Goal: Transaction & Acquisition: Purchase product/service

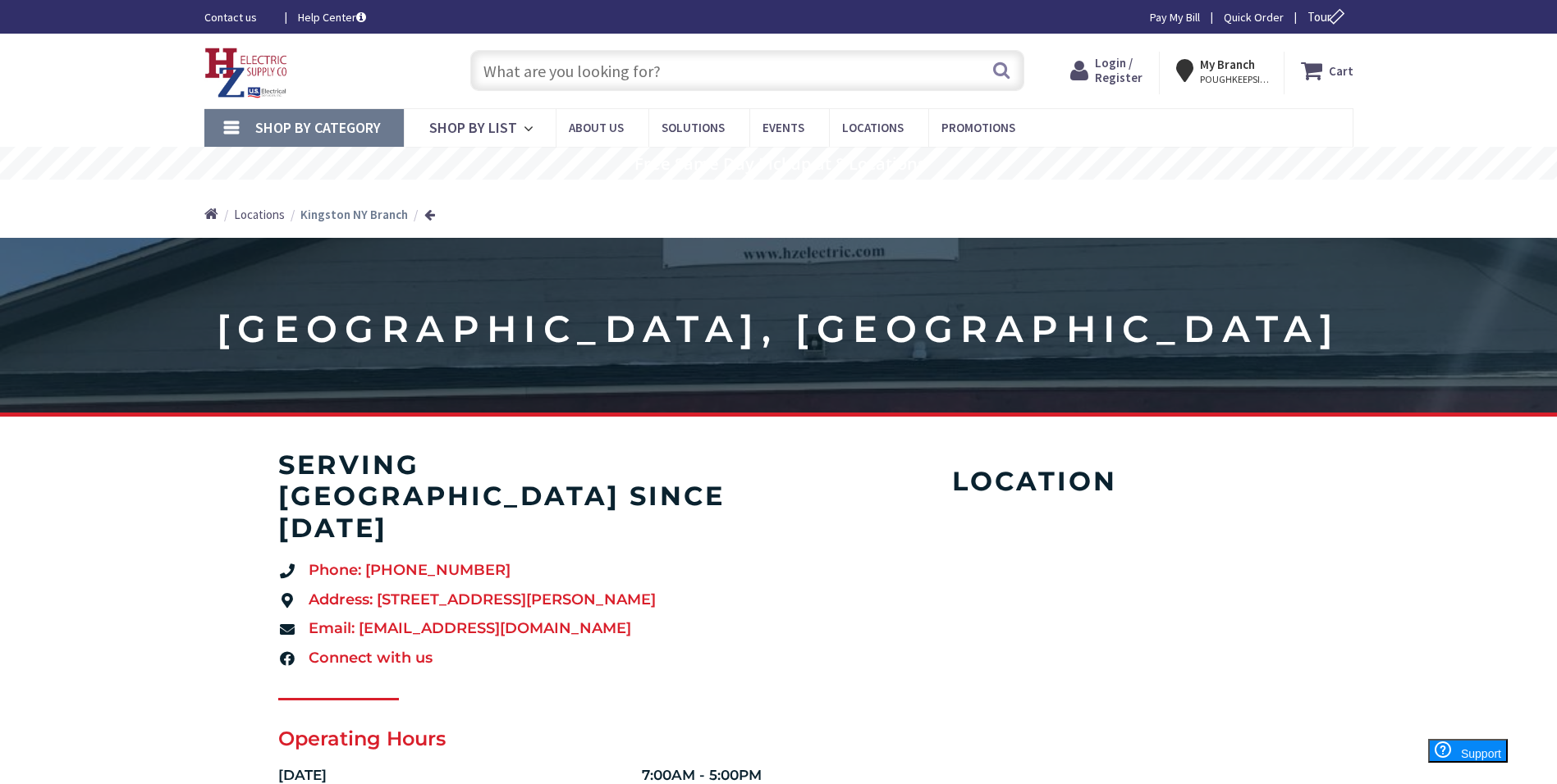
click at [1107, 77] on span "Login / Register" at bounding box center [1119, 69] width 47 height 30
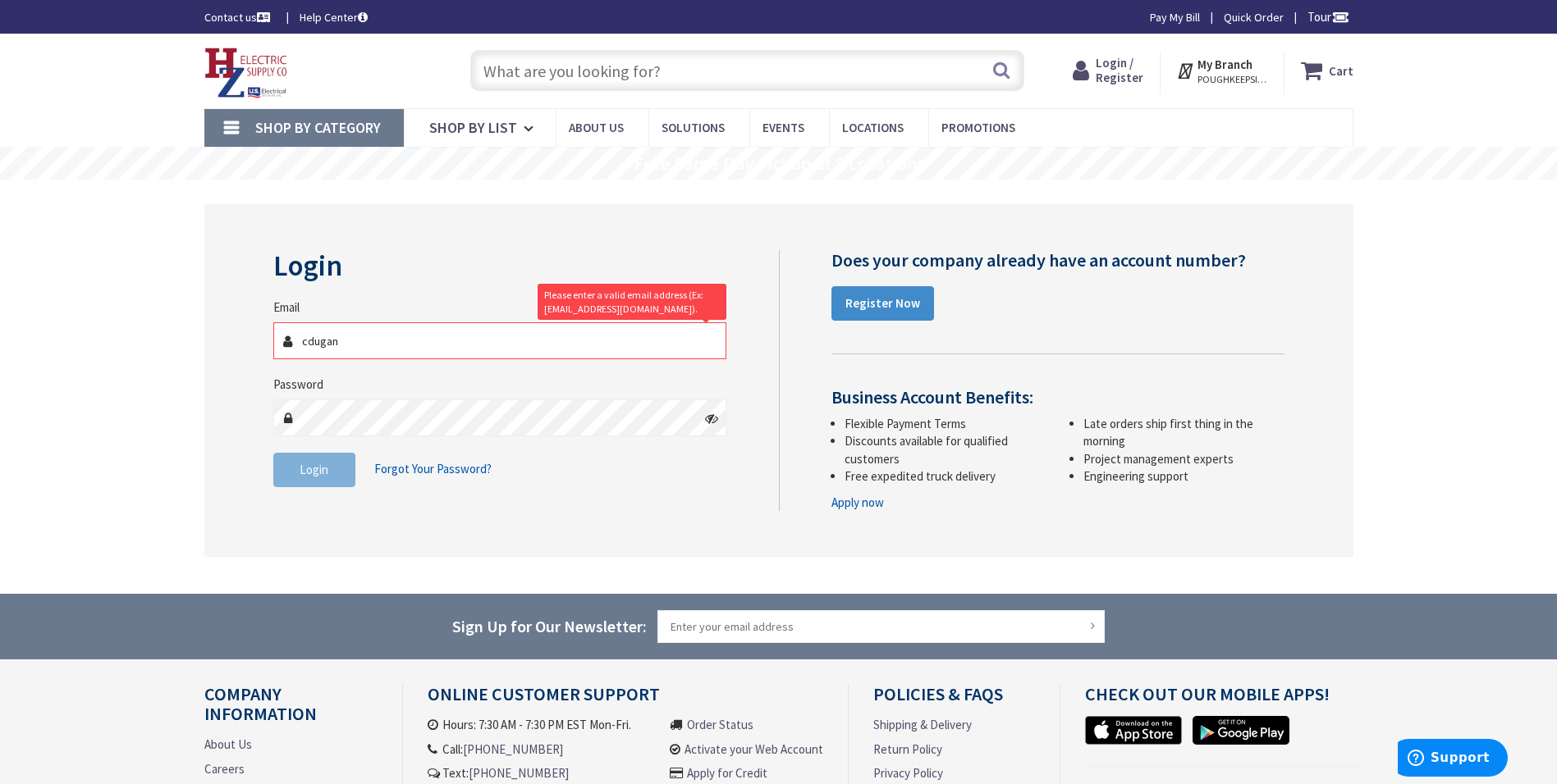
type input "cdugan@cenhud.com"
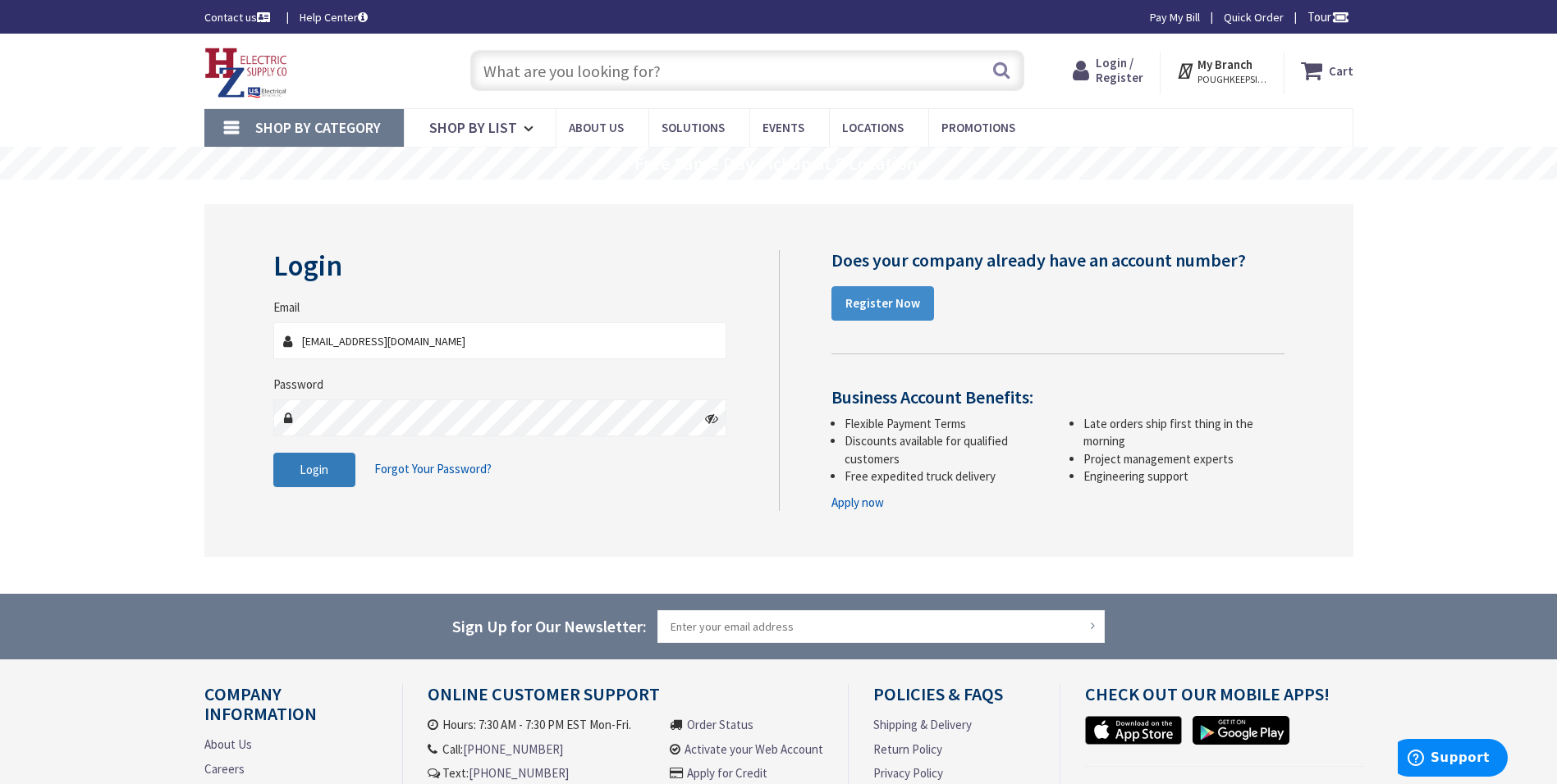
click at [309, 469] on span "Login" at bounding box center [313, 469] width 28 height 16
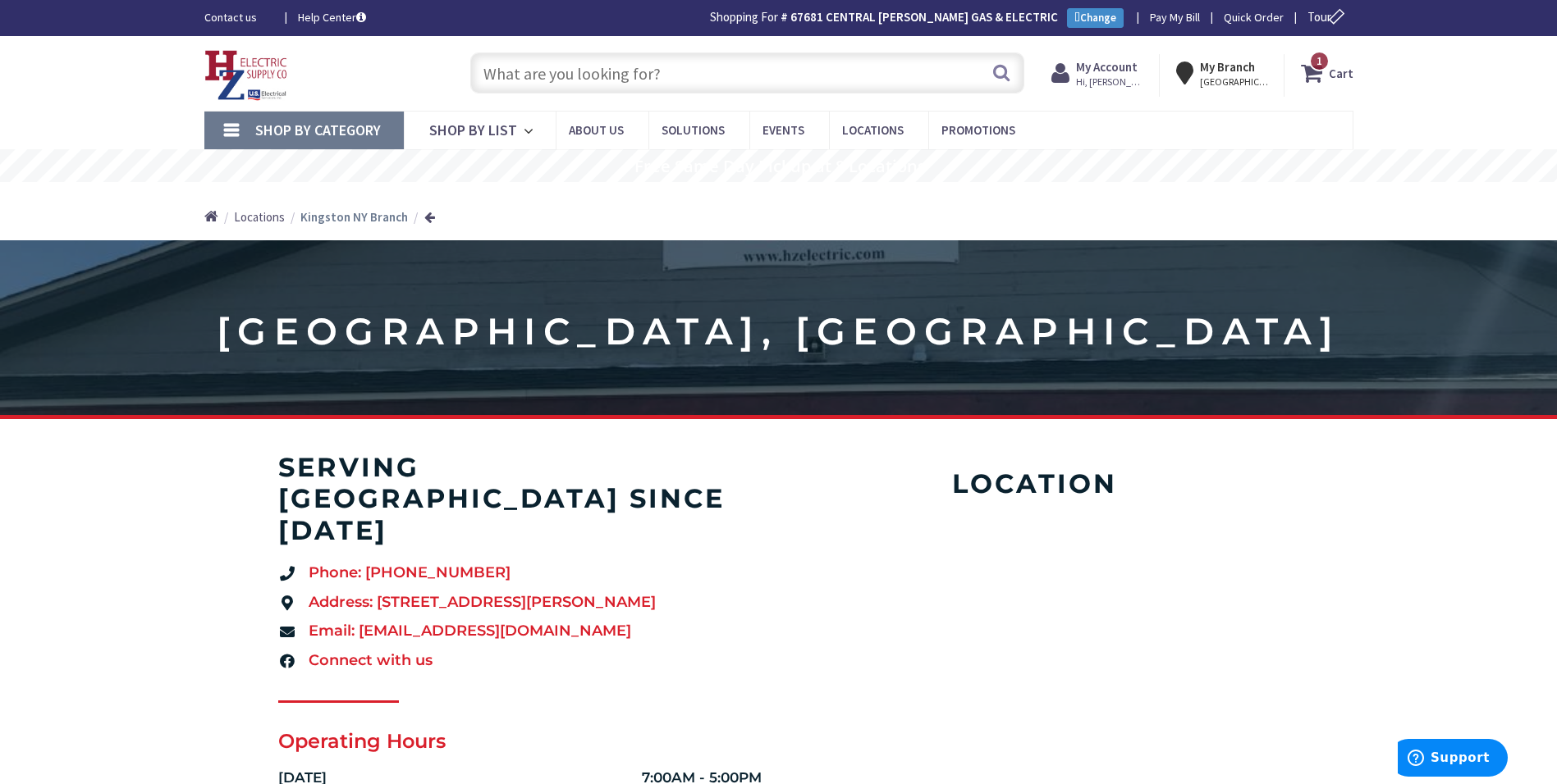
click at [328, 126] on span "Shop By Category" at bounding box center [317, 130] width 125 height 19
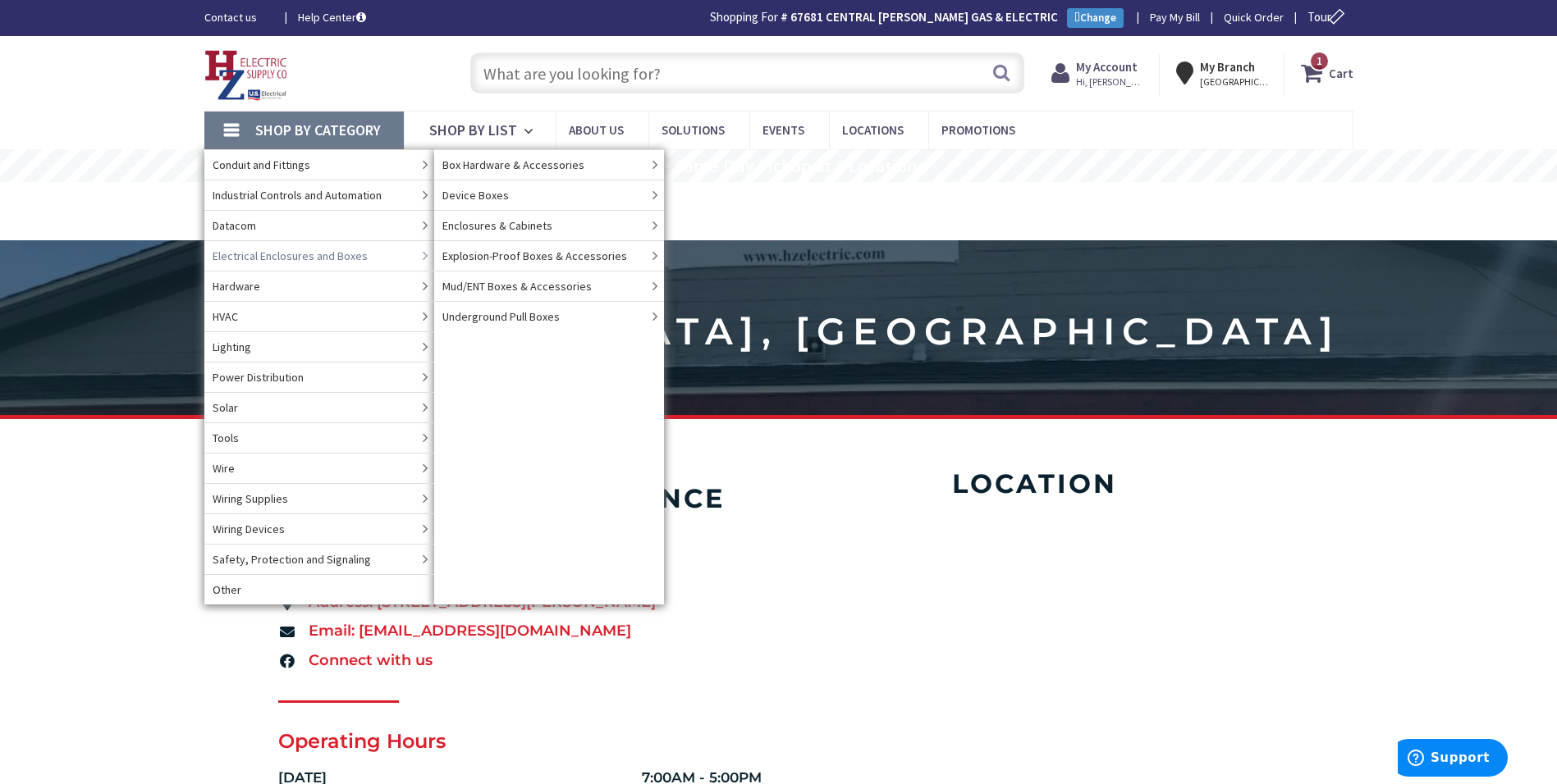
click at [342, 250] on span "Electrical Enclosures and Boxes" at bounding box center [290, 256] width 155 height 16
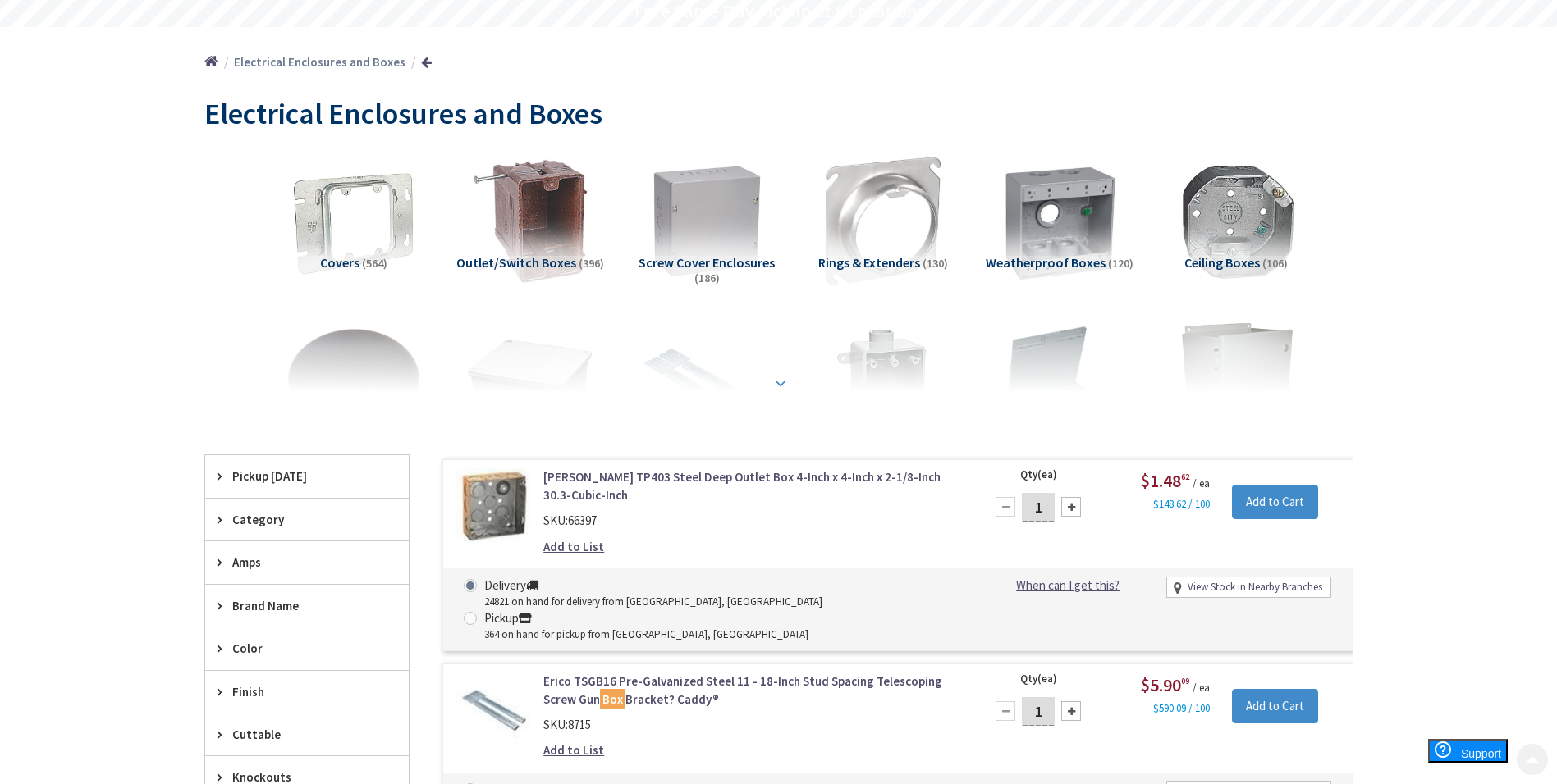
scroll to position [164, 0]
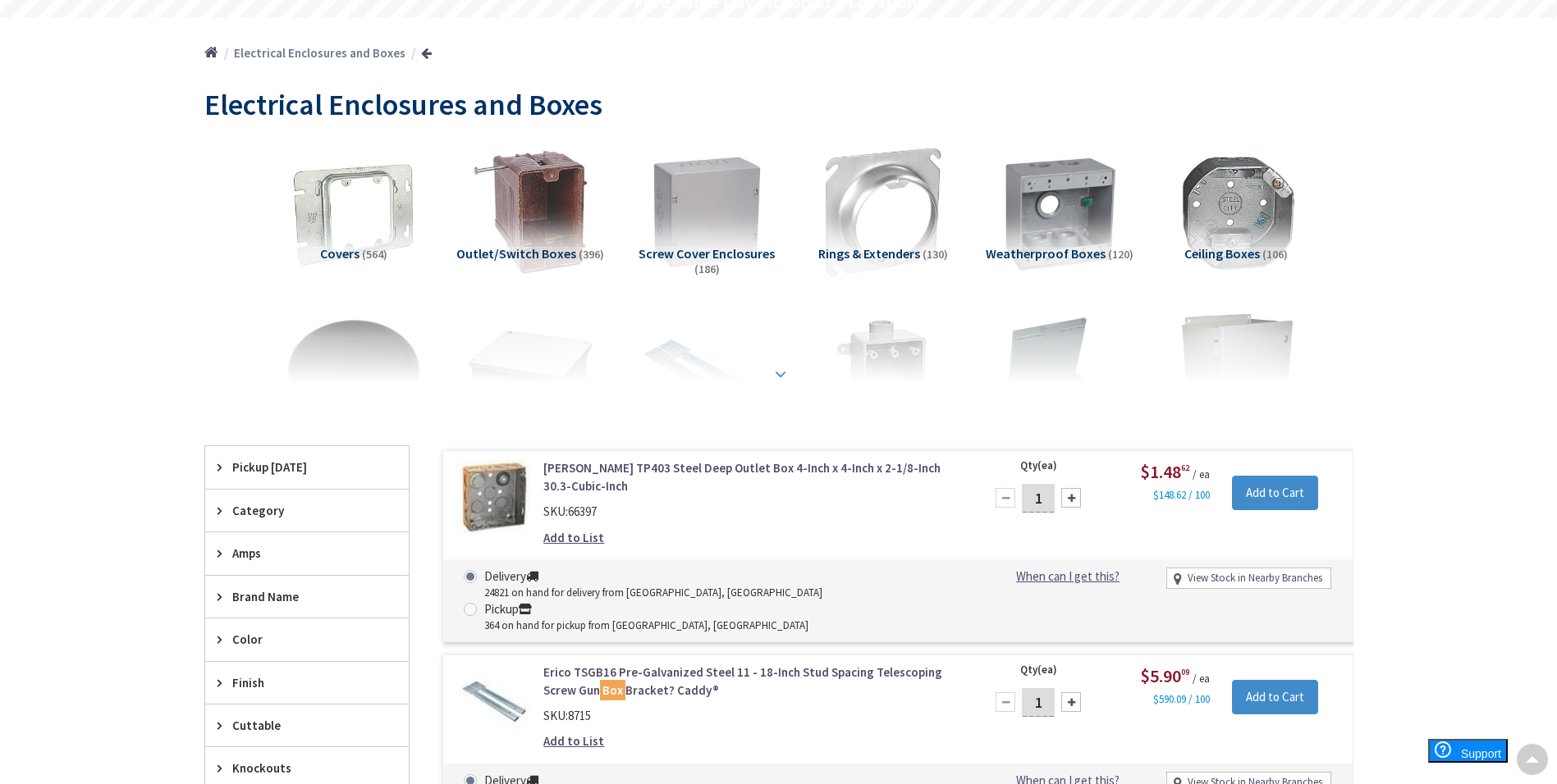
click at [781, 373] on strong at bounding box center [781, 374] width 20 height 18
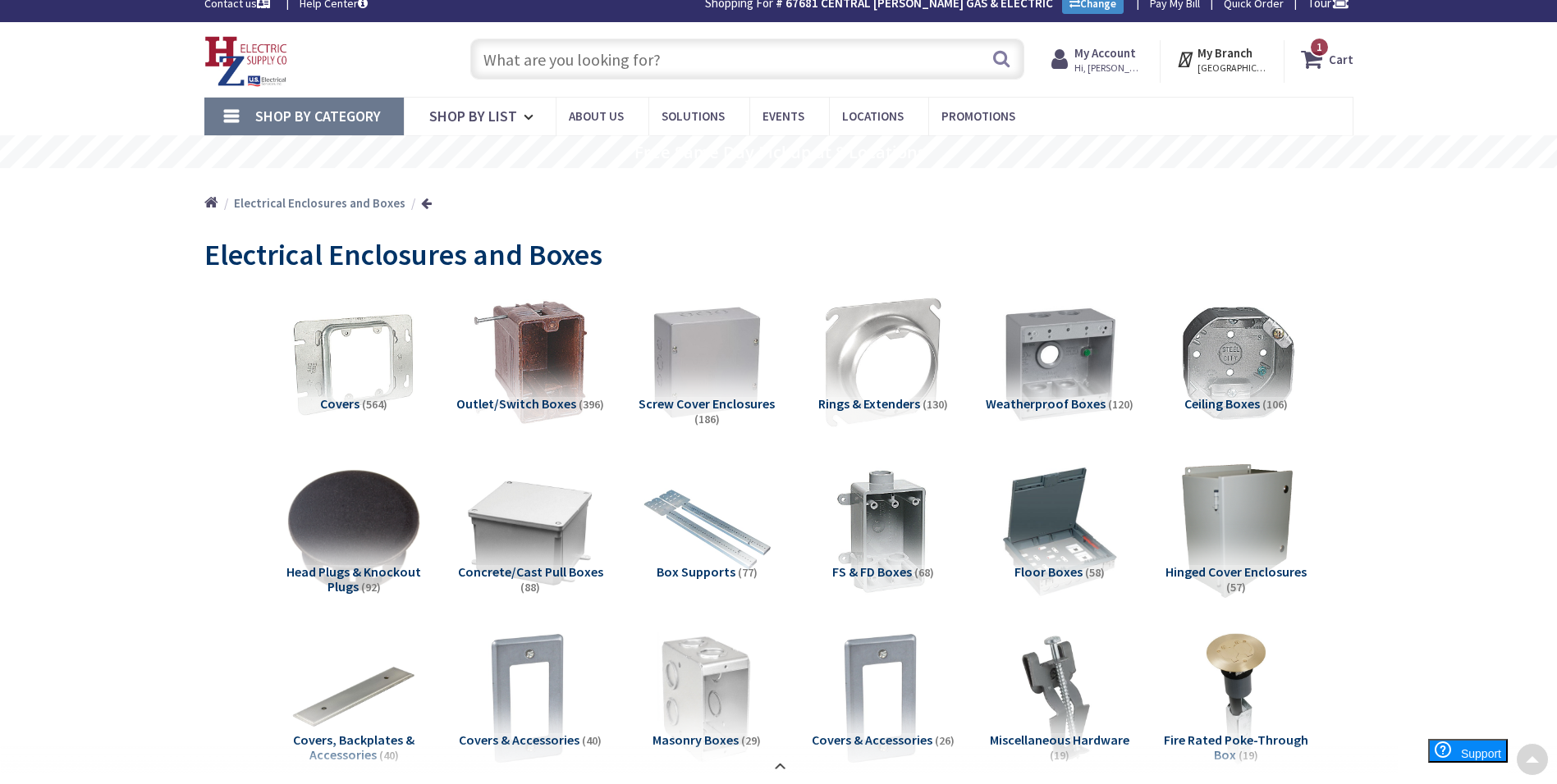
scroll to position [0, 0]
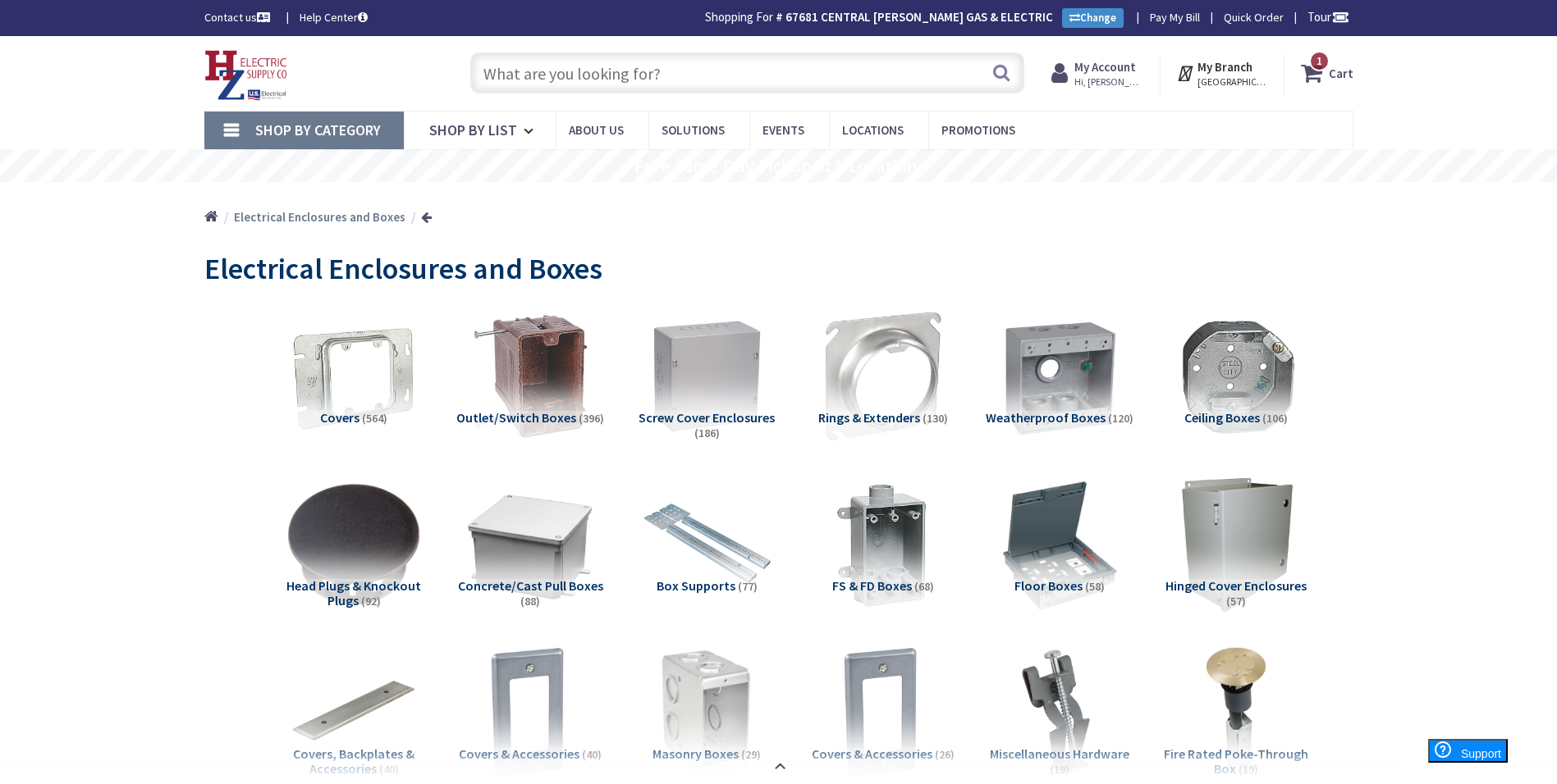
click at [584, 73] on input "text" at bounding box center [747, 73] width 554 height 41
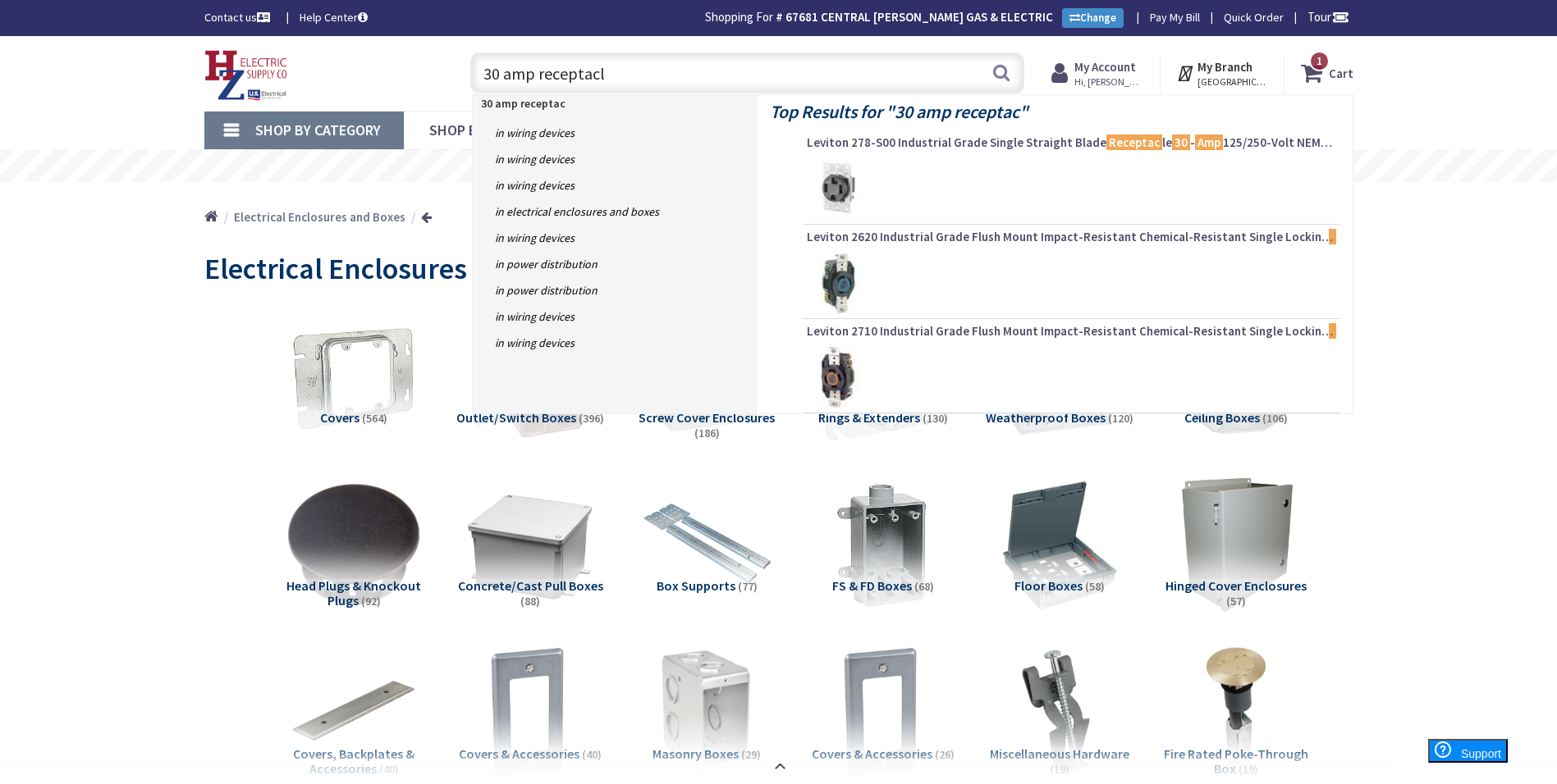
type input "30 amp receptacle"
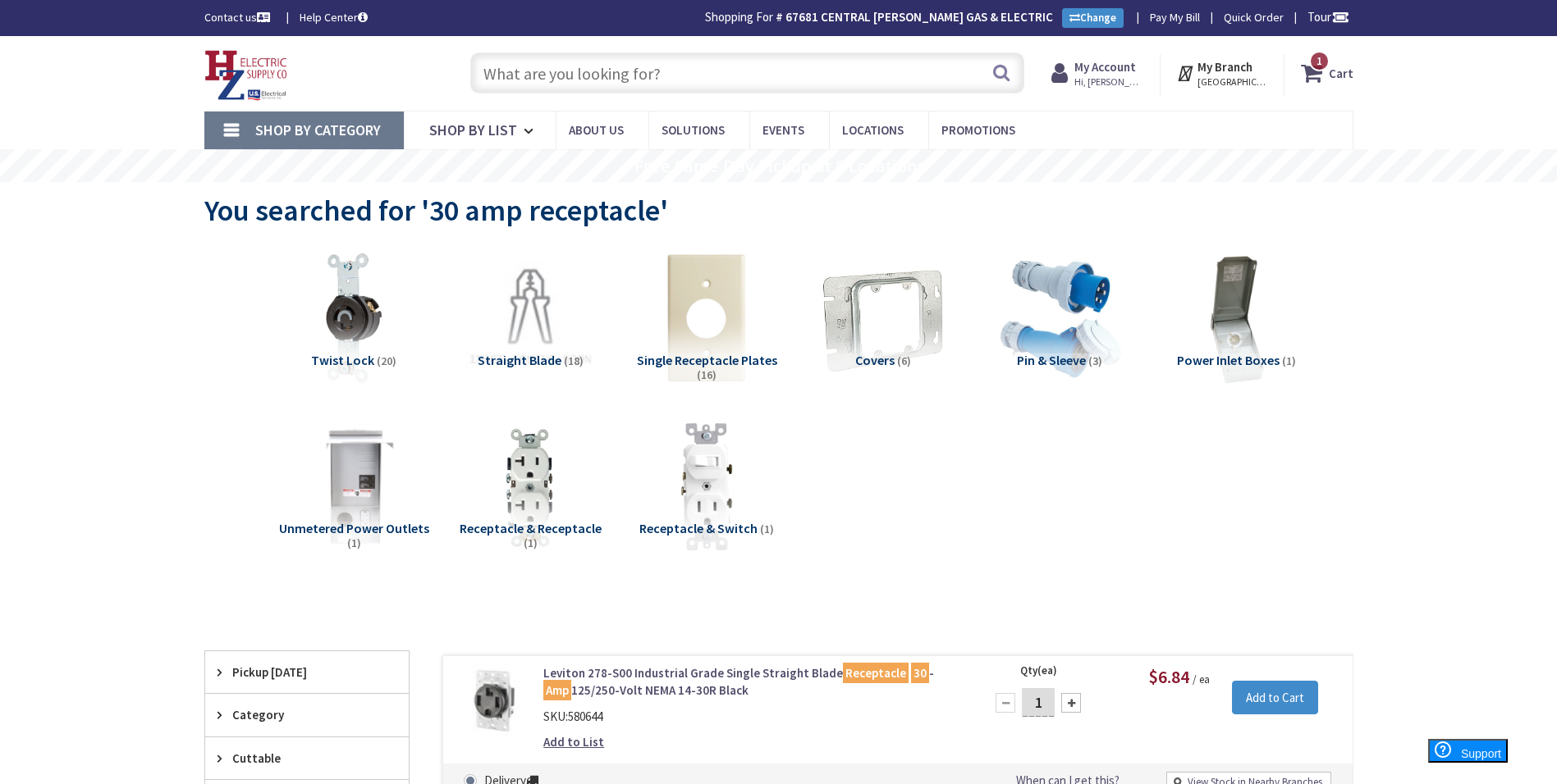
click at [510, 352] on span "Straight Blade" at bounding box center [520, 361] width 84 height 16
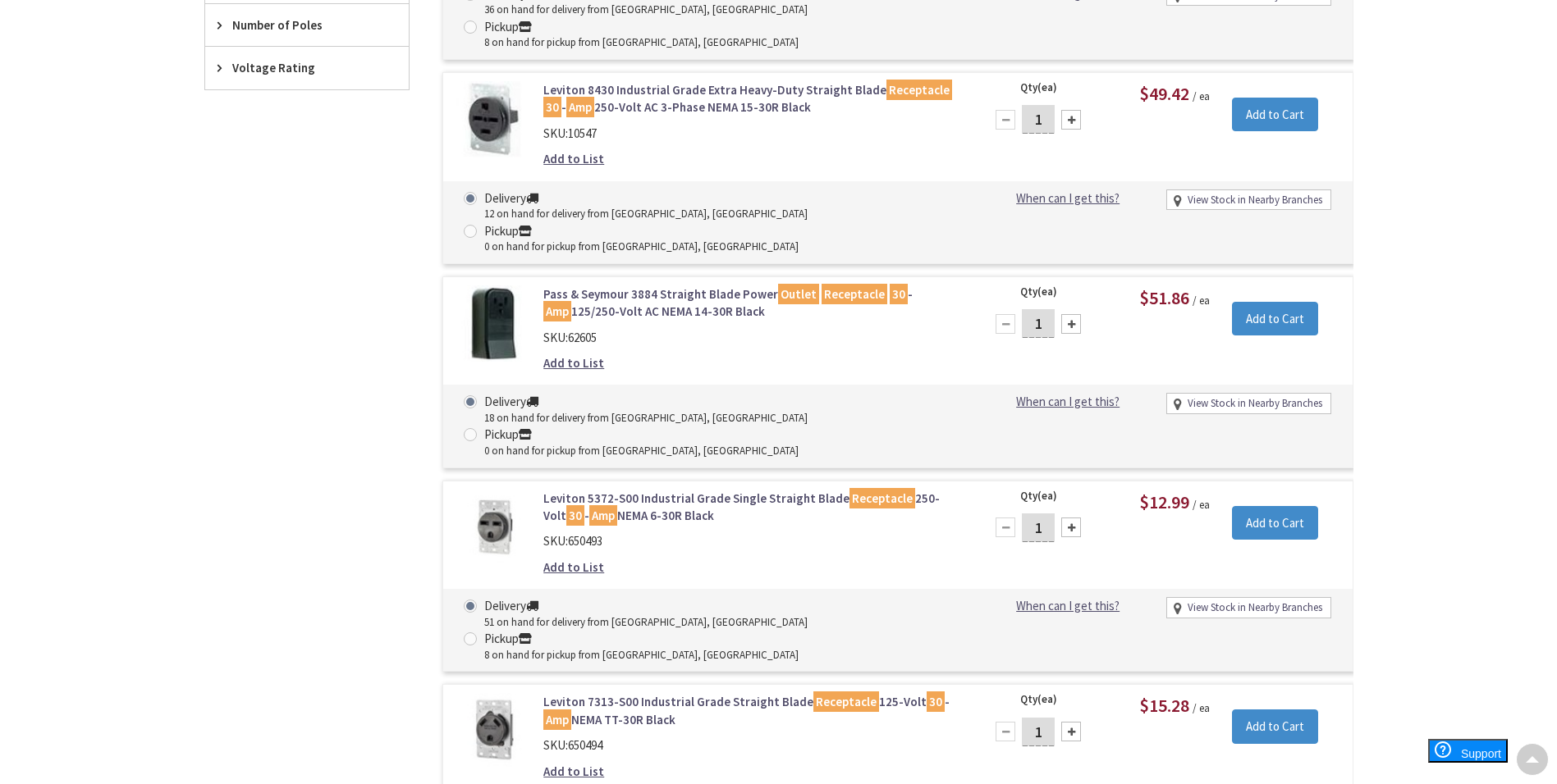
scroll to position [1030, 0]
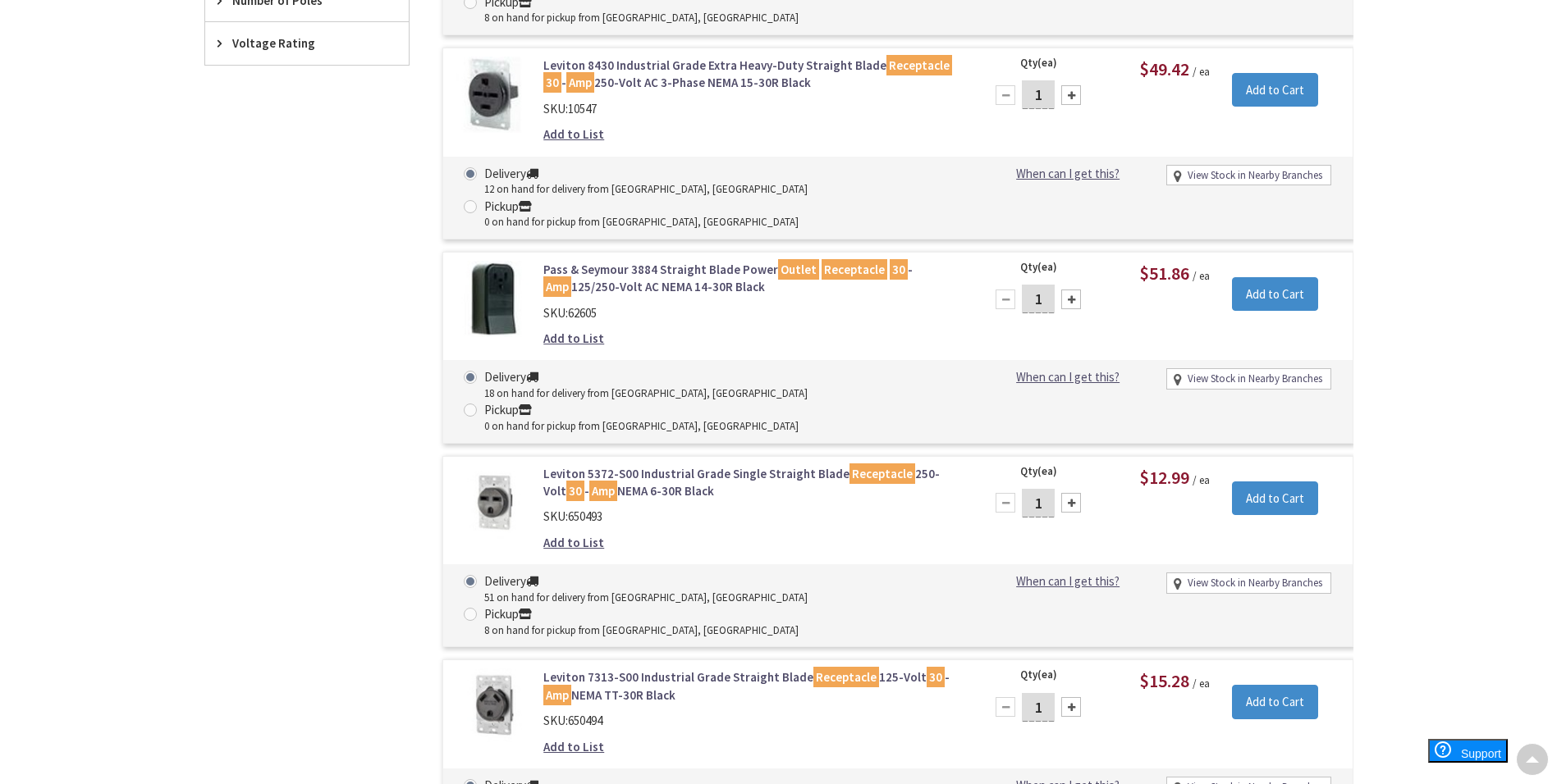
click at [662, 465] on link "Leviton 5372-S00 Industrial Grade Single Straight Blade Receptacle 250-Volt 30 …" at bounding box center [752, 483] width 417 height 36
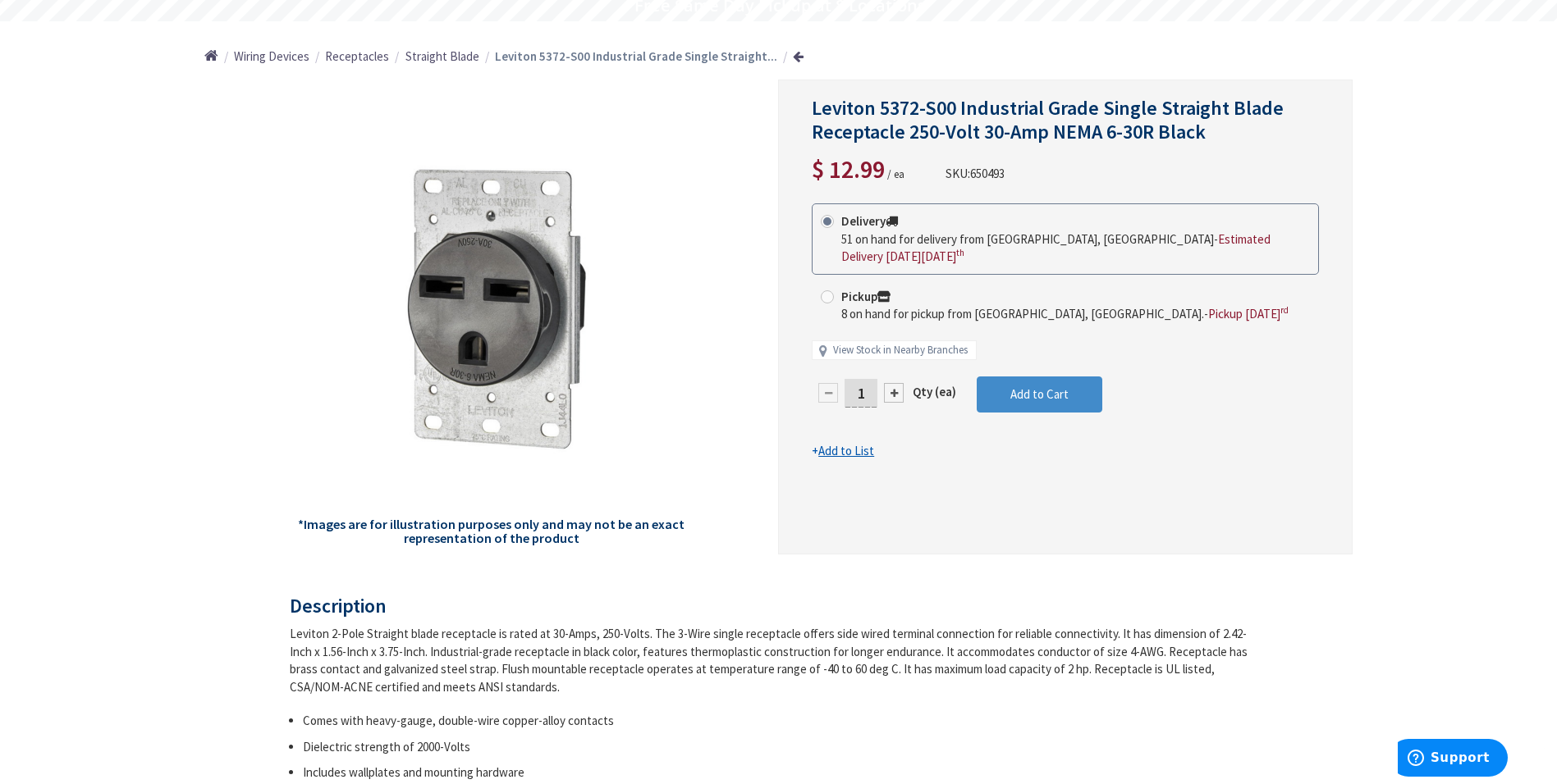
scroll to position [164, 0]
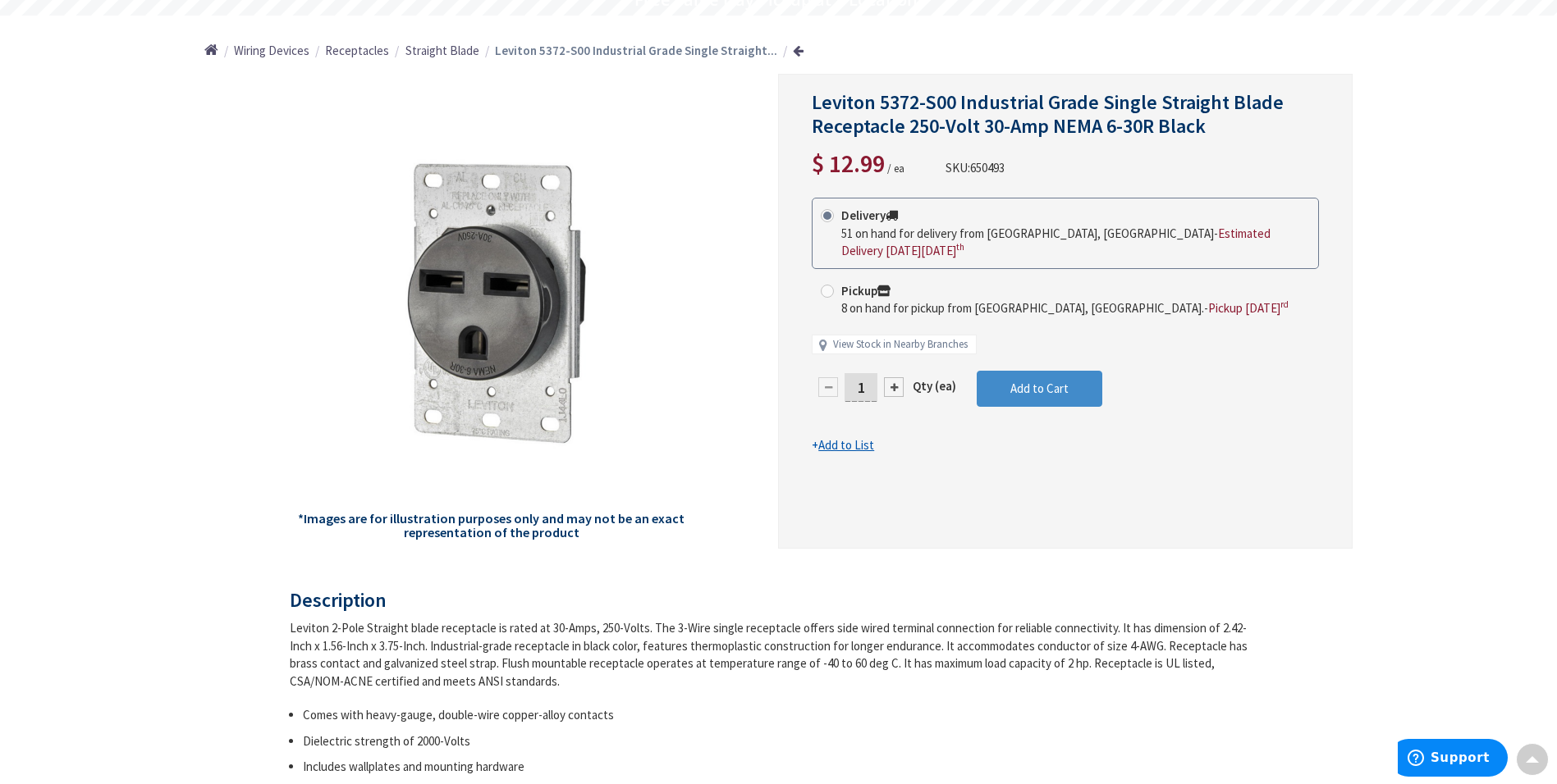
click at [829, 291] on span at bounding box center [827, 291] width 13 height 13
click at [829, 291] on input "Pickup 8 on hand for pickup from Kingston, NY. - Pickup Wednesday, September 3 …" at bounding box center [830, 291] width 11 height 11
radio input "true"
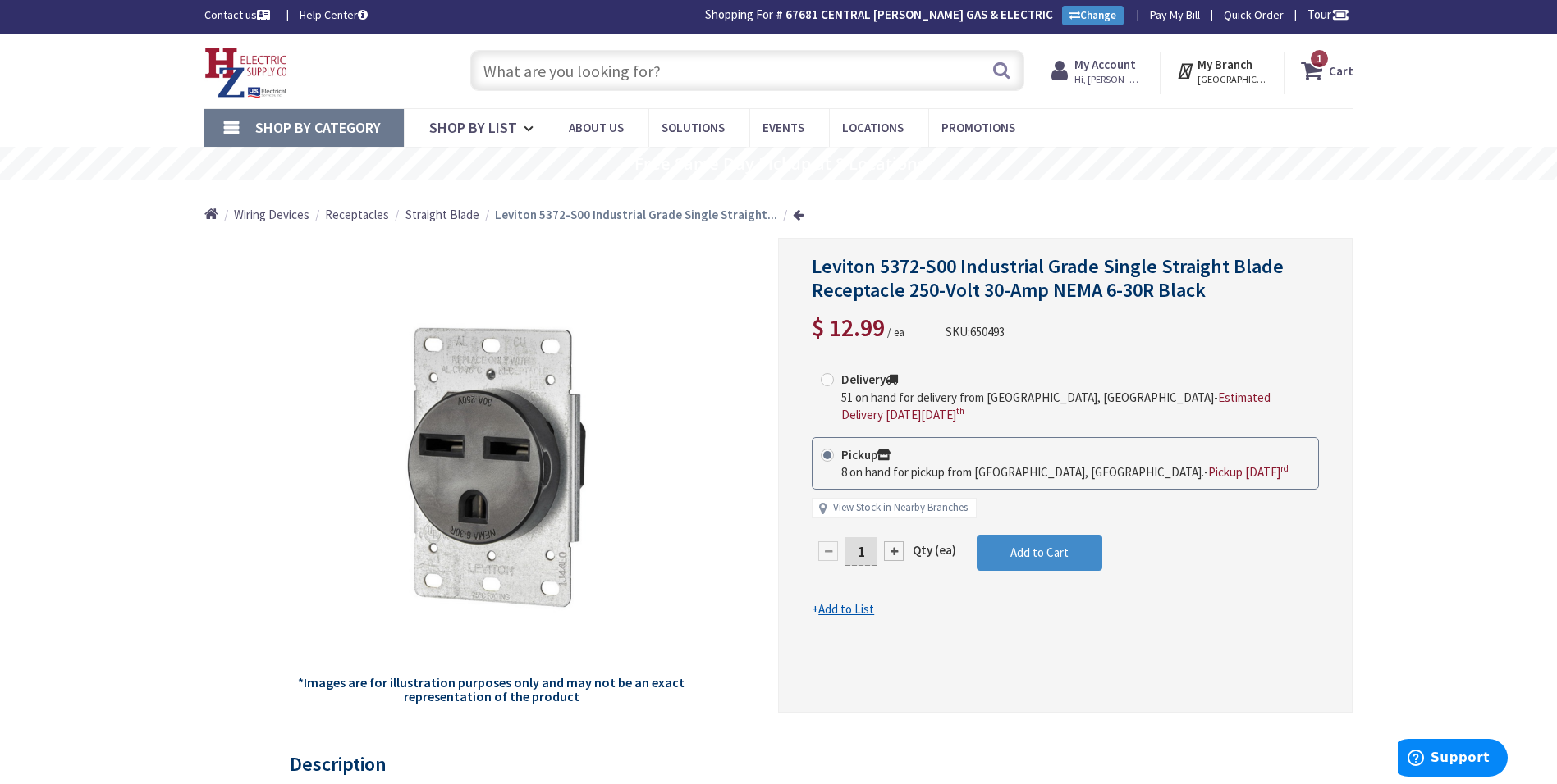
scroll to position [0, 0]
